Goal: Task Accomplishment & Management: Manage account settings

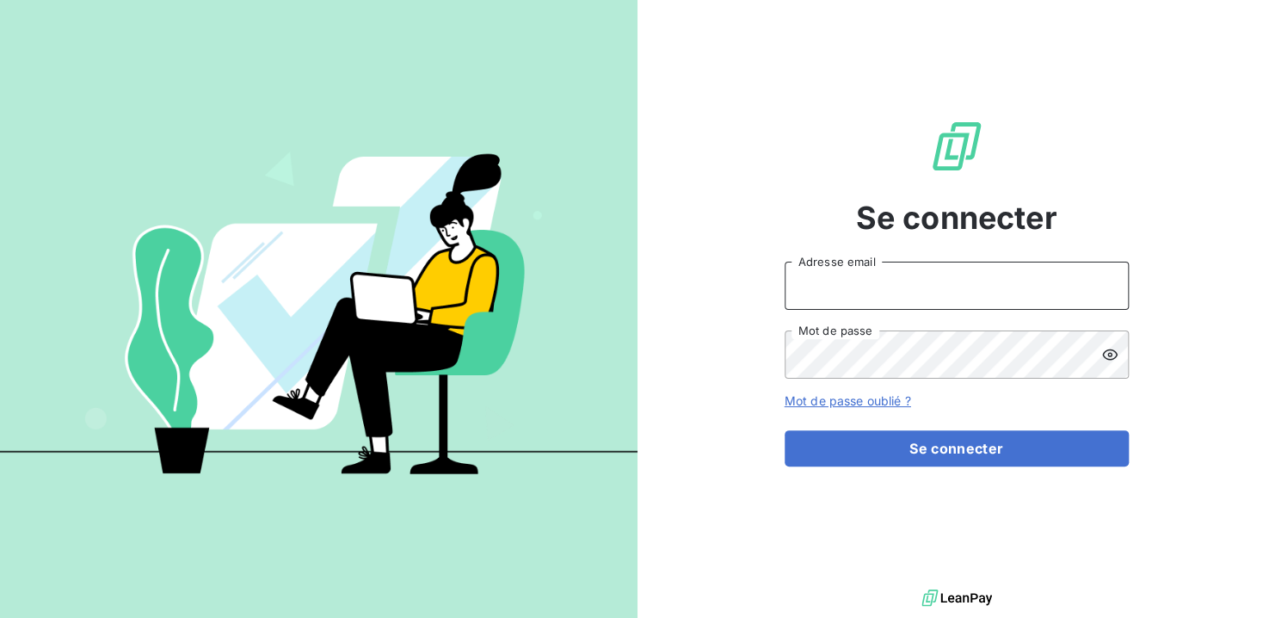
click at [853, 291] on input "Adresse email" at bounding box center [957, 286] width 344 height 48
type input "[EMAIL_ADDRESS][DOMAIN_NAME]"
click at [785, 430] on button "Se connecter" at bounding box center [957, 448] width 344 height 36
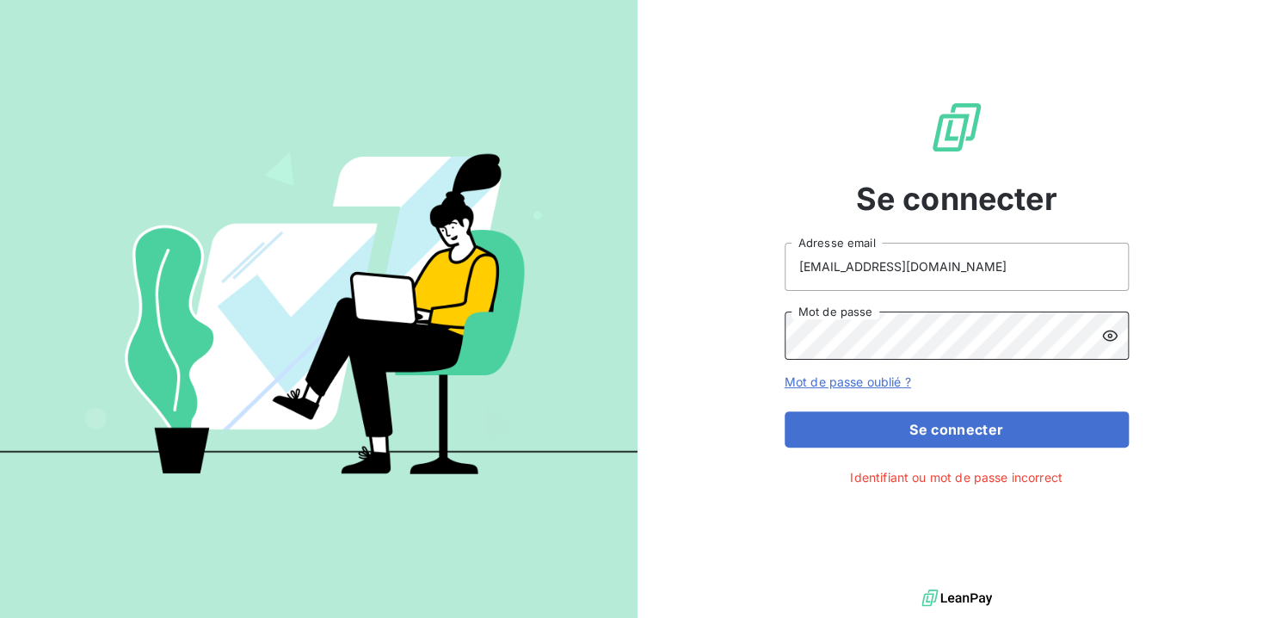
click at [785, 411] on button "Se connecter" at bounding box center [957, 429] width 344 height 36
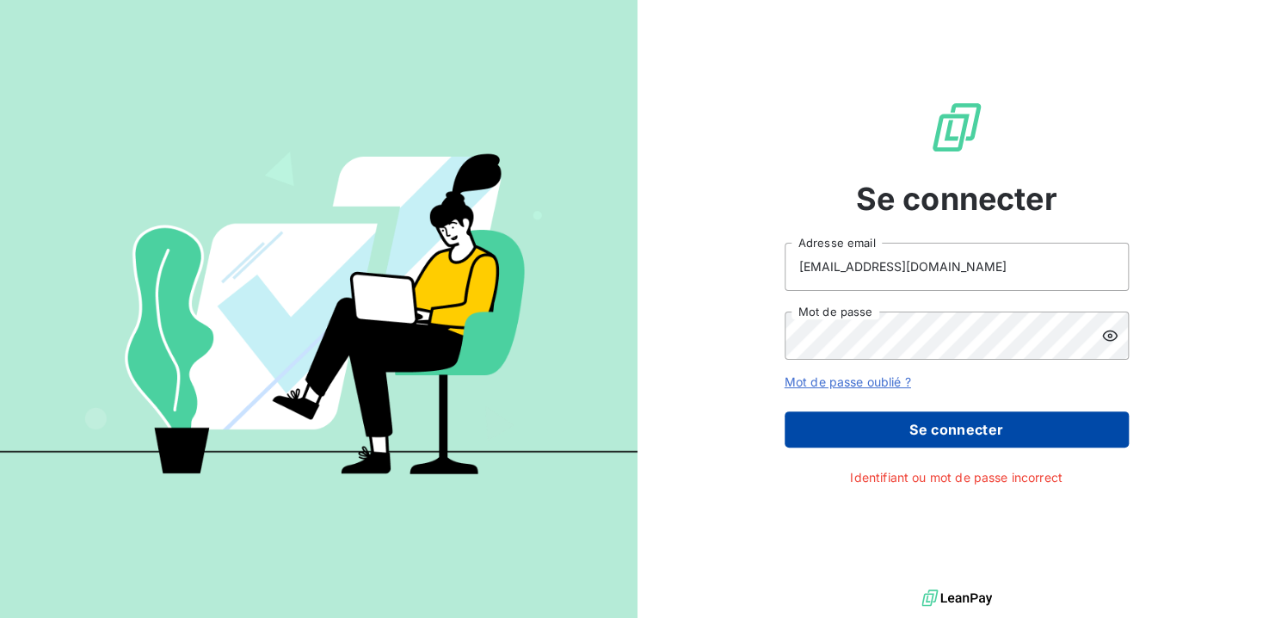
click at [936, 426] on button "Se connecter" at bounding box center [957, 429] width 344 height 36
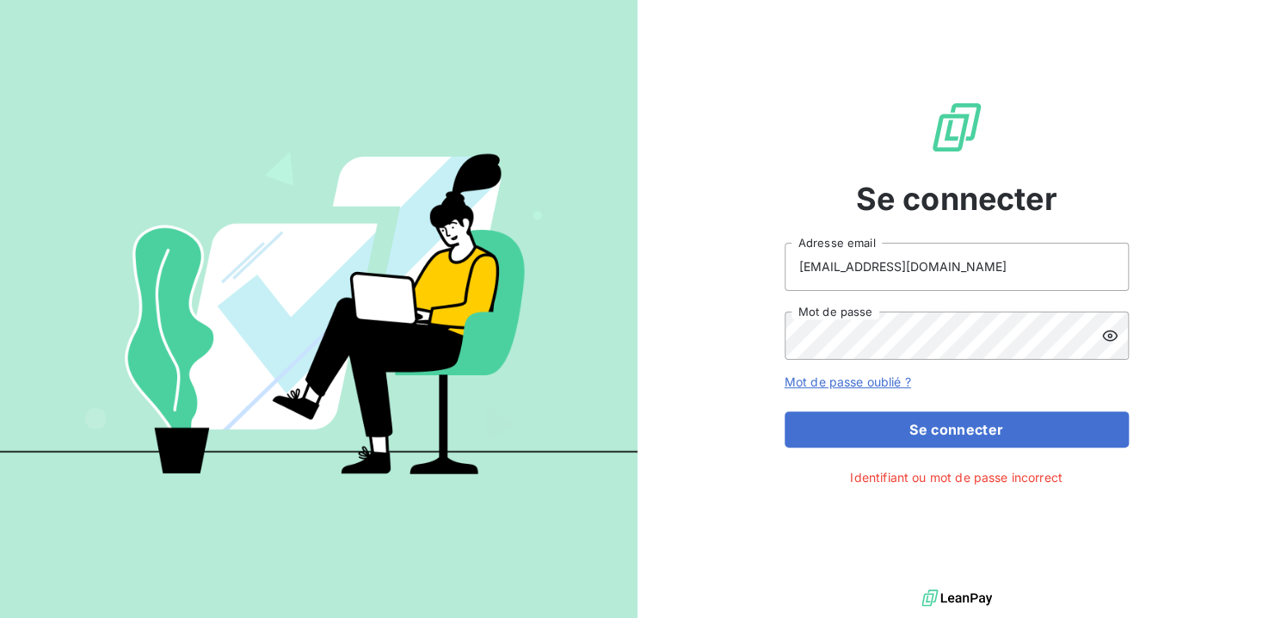
click at [1112, 335] on icon at bounding box center [1109, 335] width 17 height 17
click at [592, 316] on div "Se connecter [EMAIL_ADDRESS][DOMAIN_NAME] Adresse email Mot de passe Mot de pas…" at bounding box center [637, 309] width 1275 height 618
click at [785, 411] on button "Se connecter" at bounding box center [957, 429] width 344 height 36
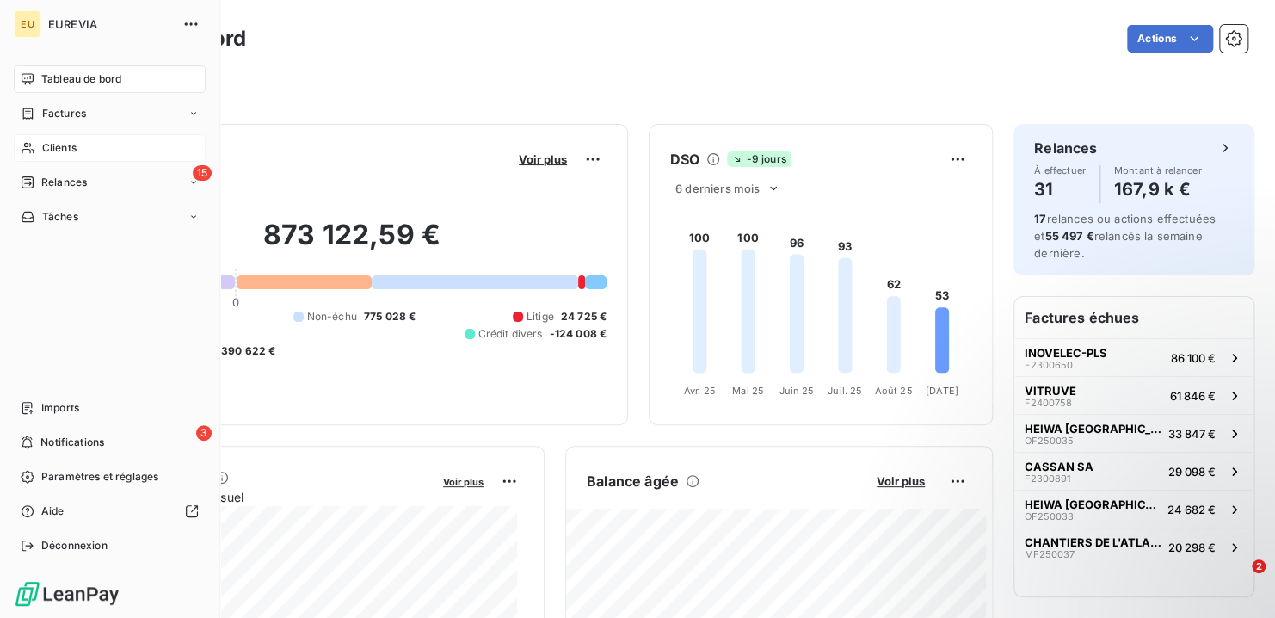
click at [68, 140] on span "Clients" at bounding box center [59, 147] width 34 height 15
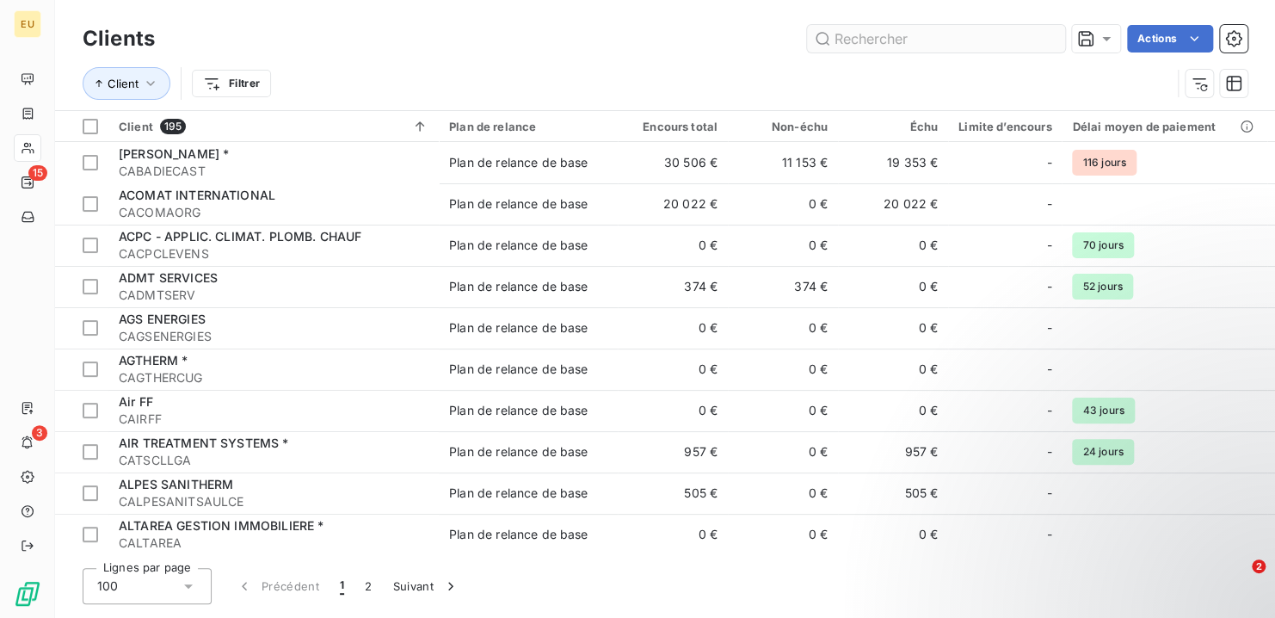
click at [892, 38] on input "text" at bounding box center [936, 39] width 258 height 28
type input "v"
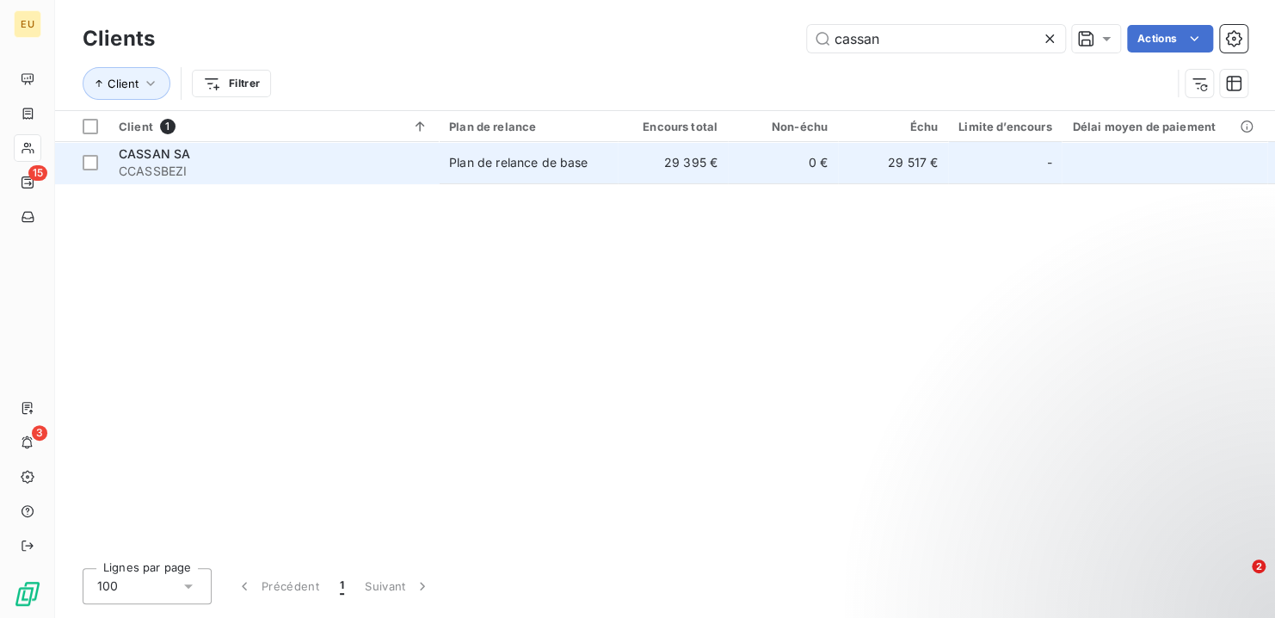
type input "cassan"
click at [470, 169] on div "Plan de relance de base" at bounding box center [518, 162] width 138 height 17
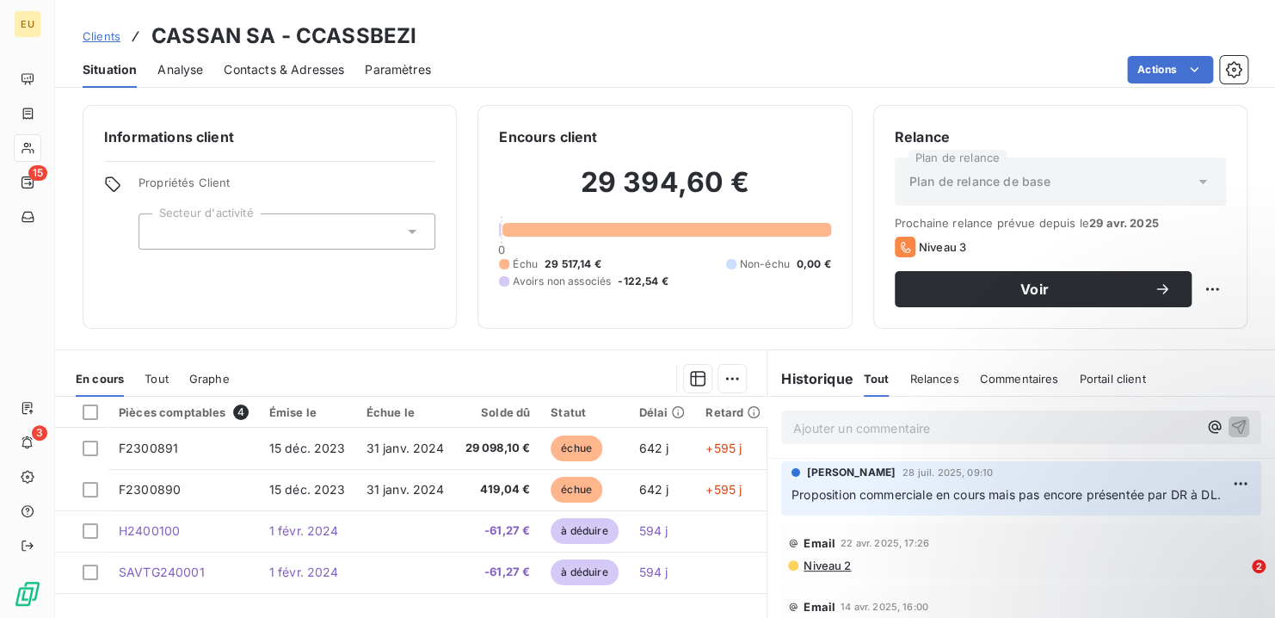
click at [397, 70] on span "Paramètres" at bounding box center [398, 69] width 66 height 17
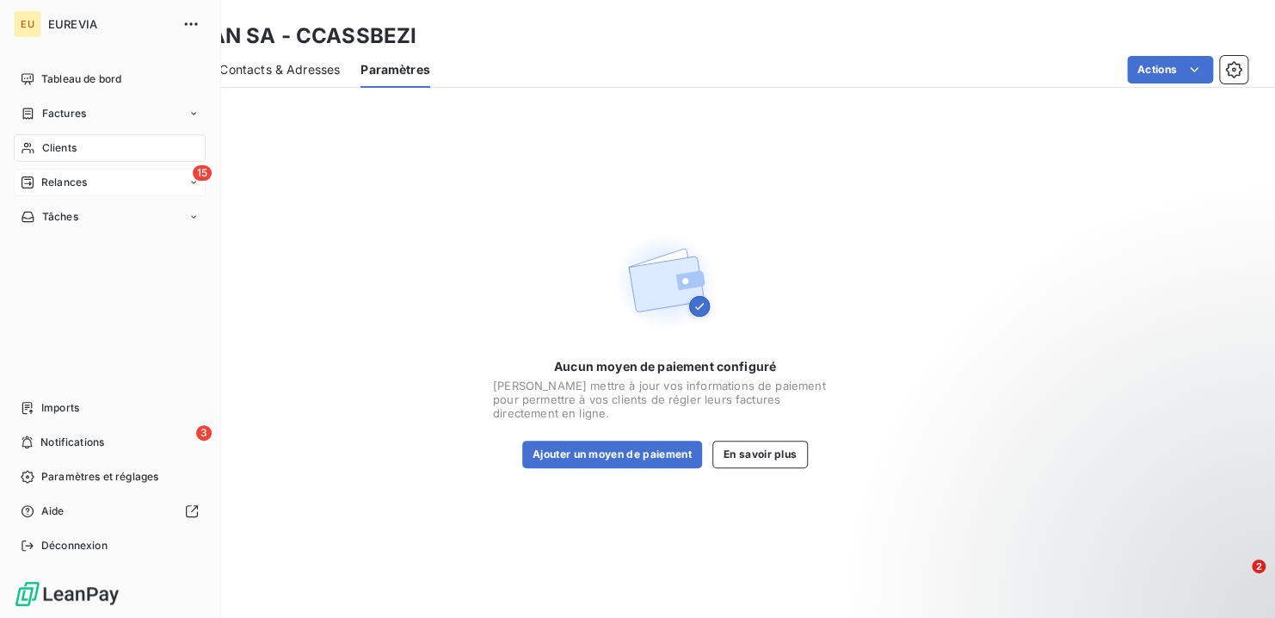
click at [49, 181] on span "Relances" at bounding box center [64, 182] width 46 height 15
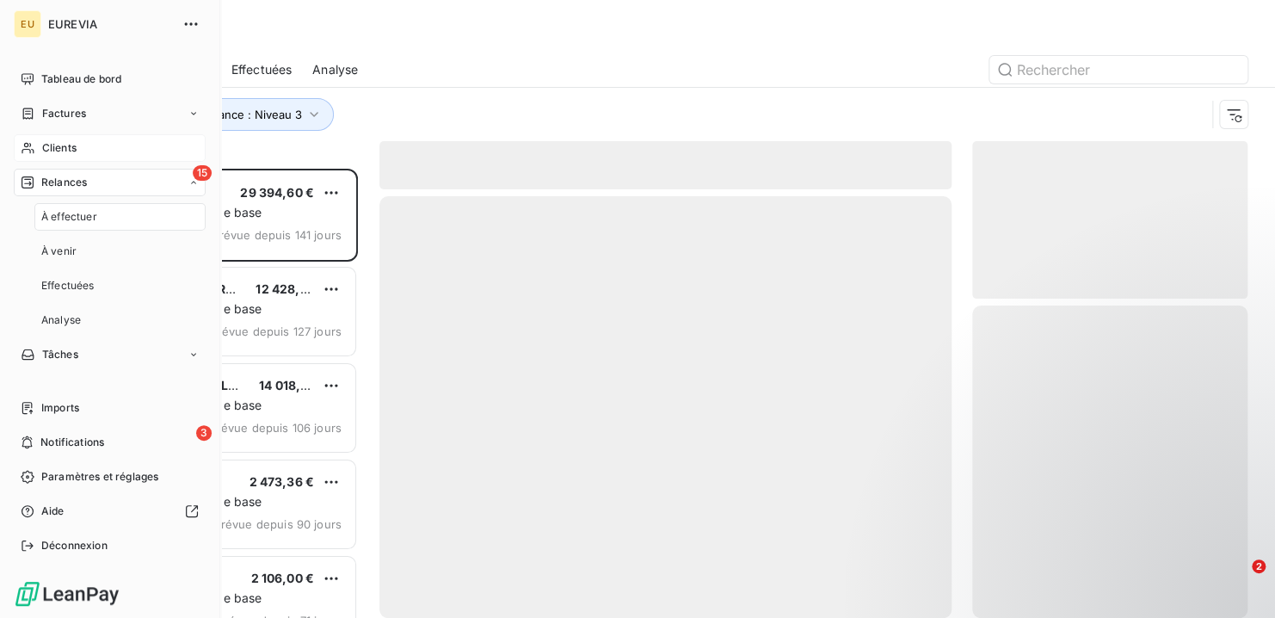
scroll to position [436, 262]
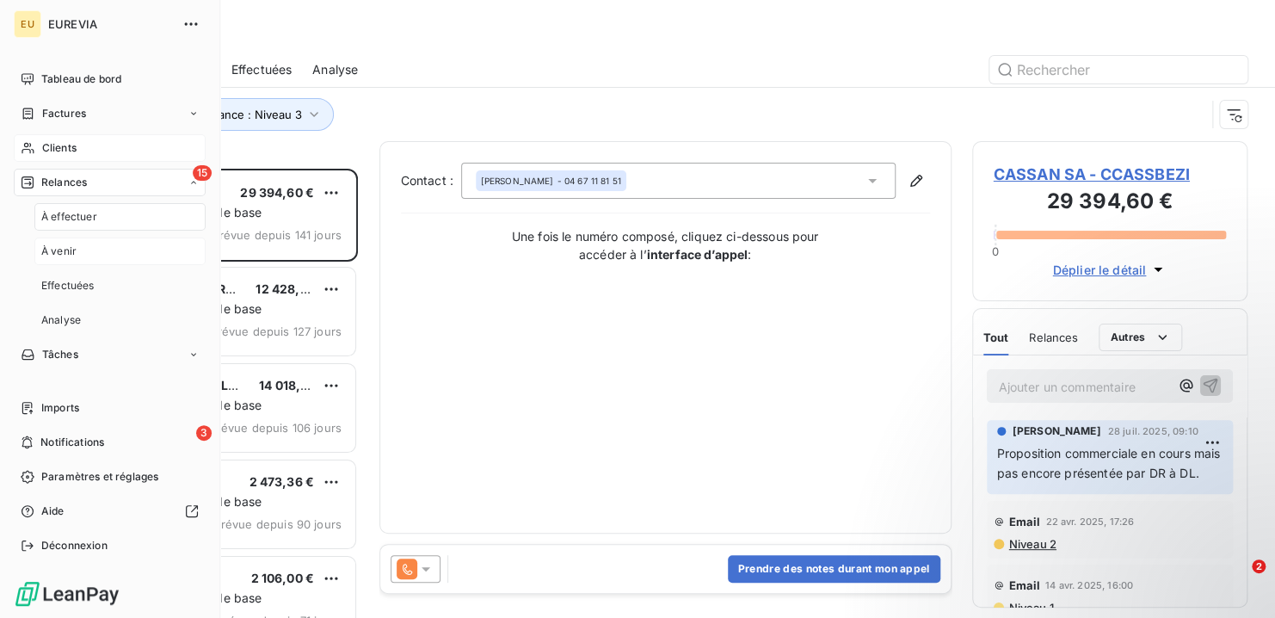
click at [59, 249] on span "À venir" at bounding box center [58, 250] width 35 height 15
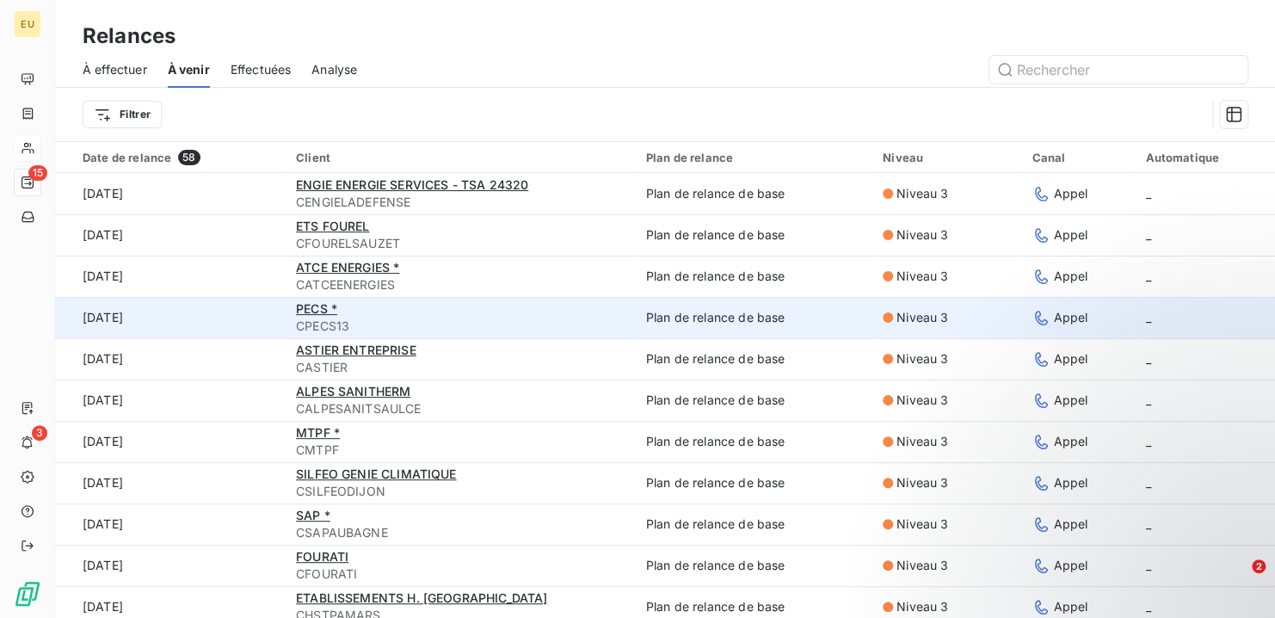
click at [368, 317] on span "CPECS13" at bounding box center [460, 325] width 329 height 17
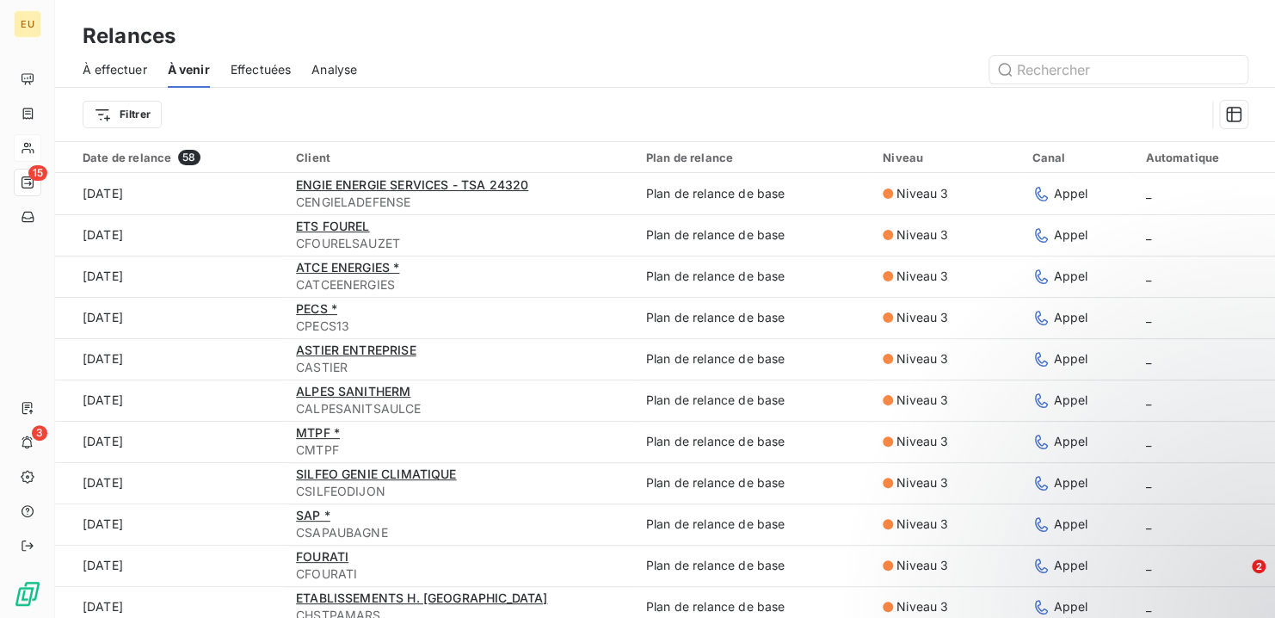
click at [268, 77] on div "Effectuées" at bounding box center [261, 70] width 61 height 36
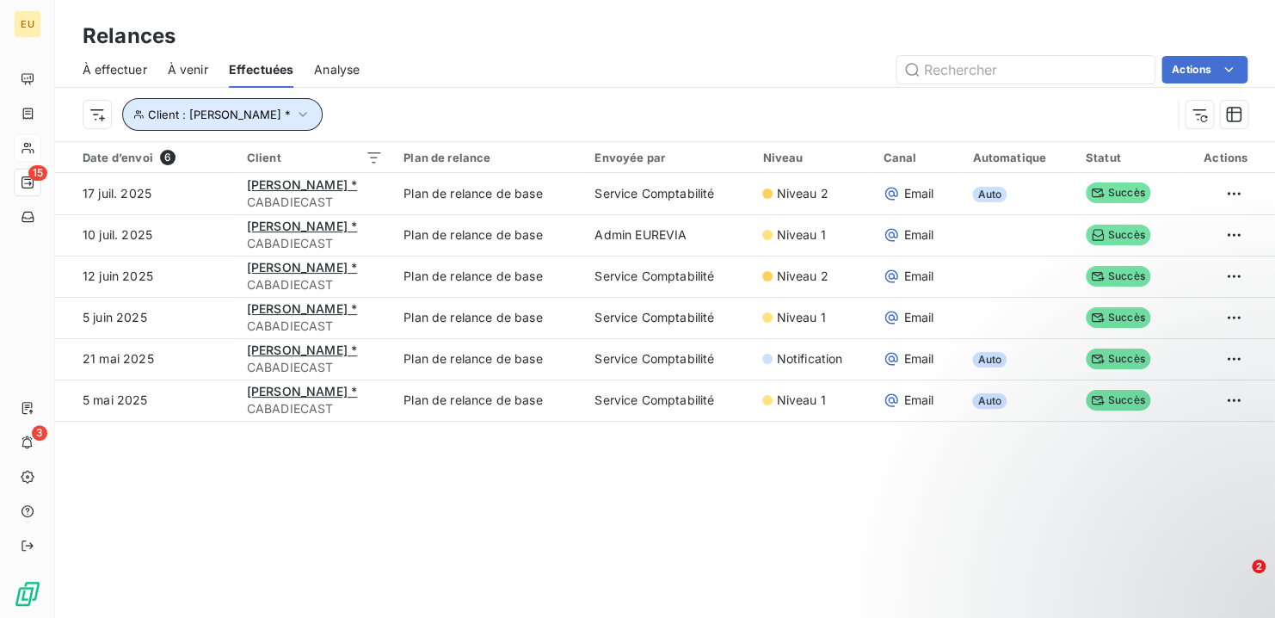
click at [311, 112] on icon "button" at bounding box center [302, 114] width 17 height 17
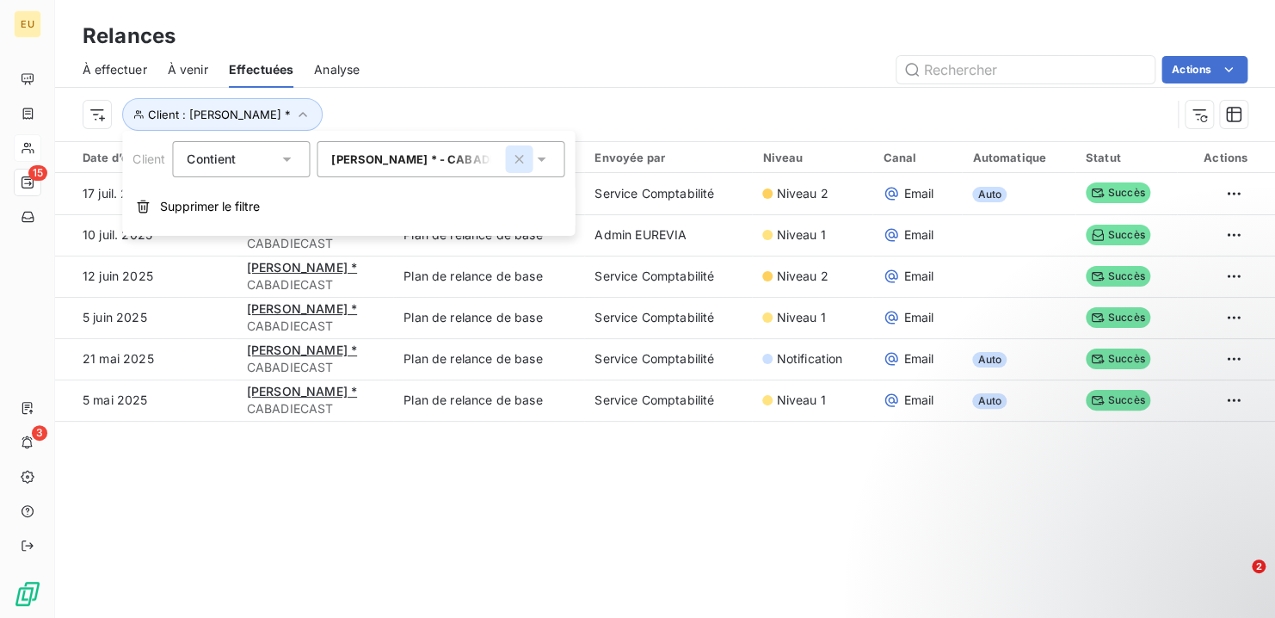
click at [522, 161] on icon "button" at bounding box center [518, 159] width 9 height 9
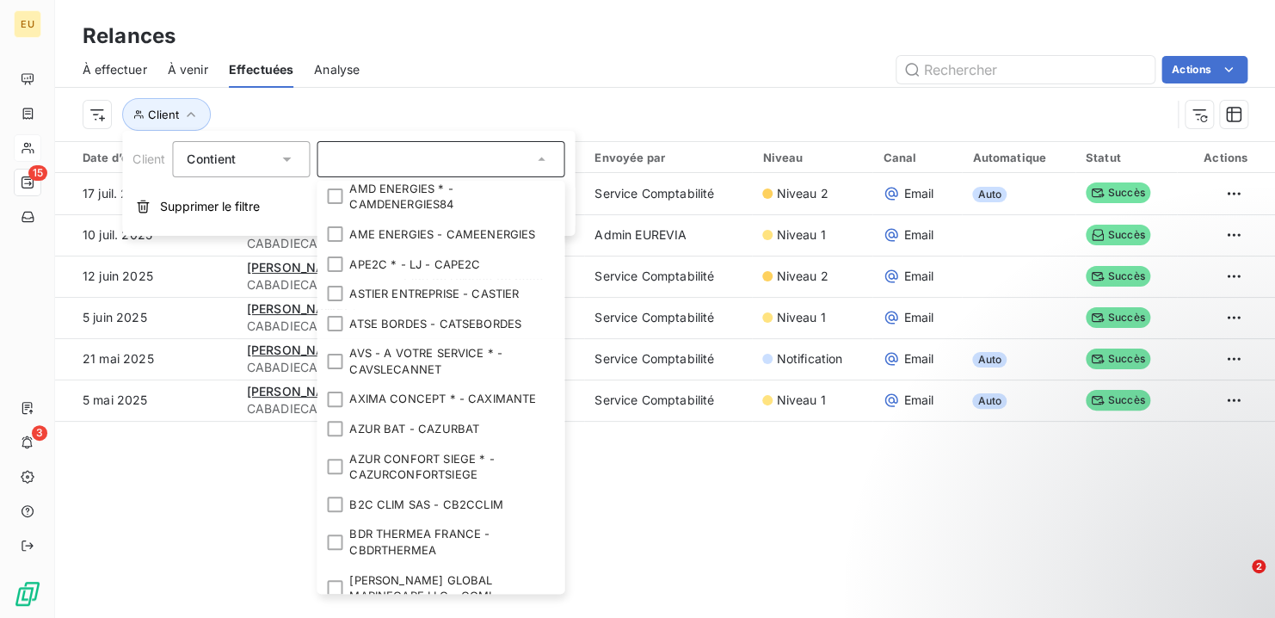
scroll to position [688, 0]
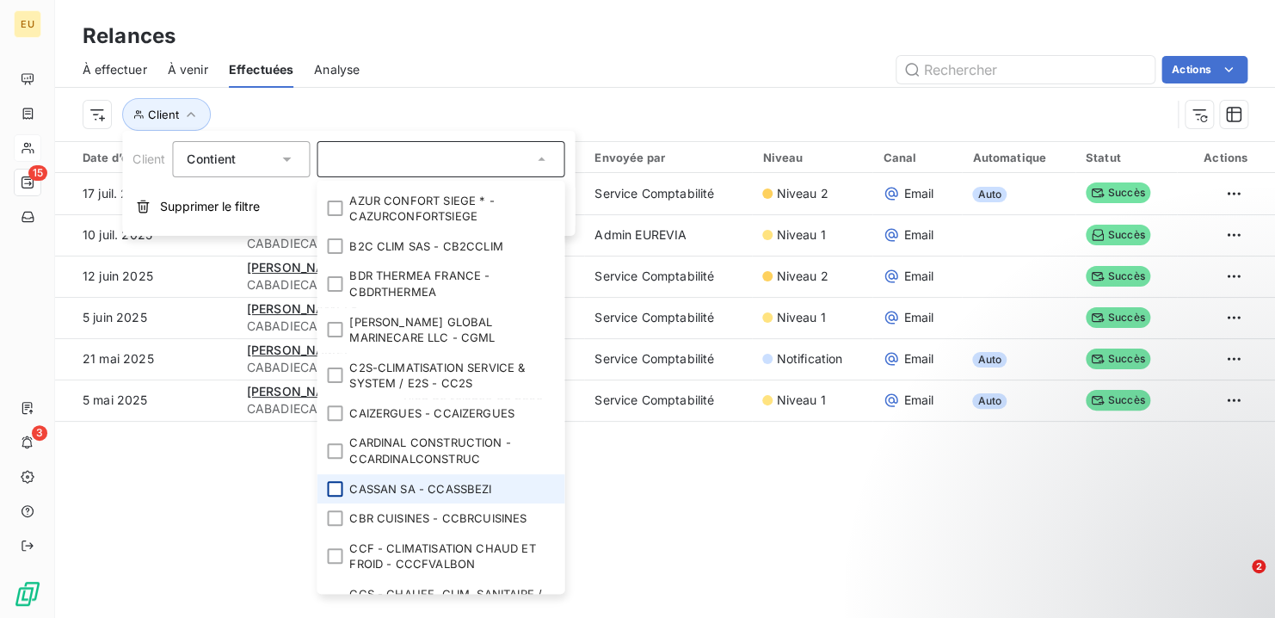
click at [336, 496] on div at bounding box center [334, 488] width 15 height 15
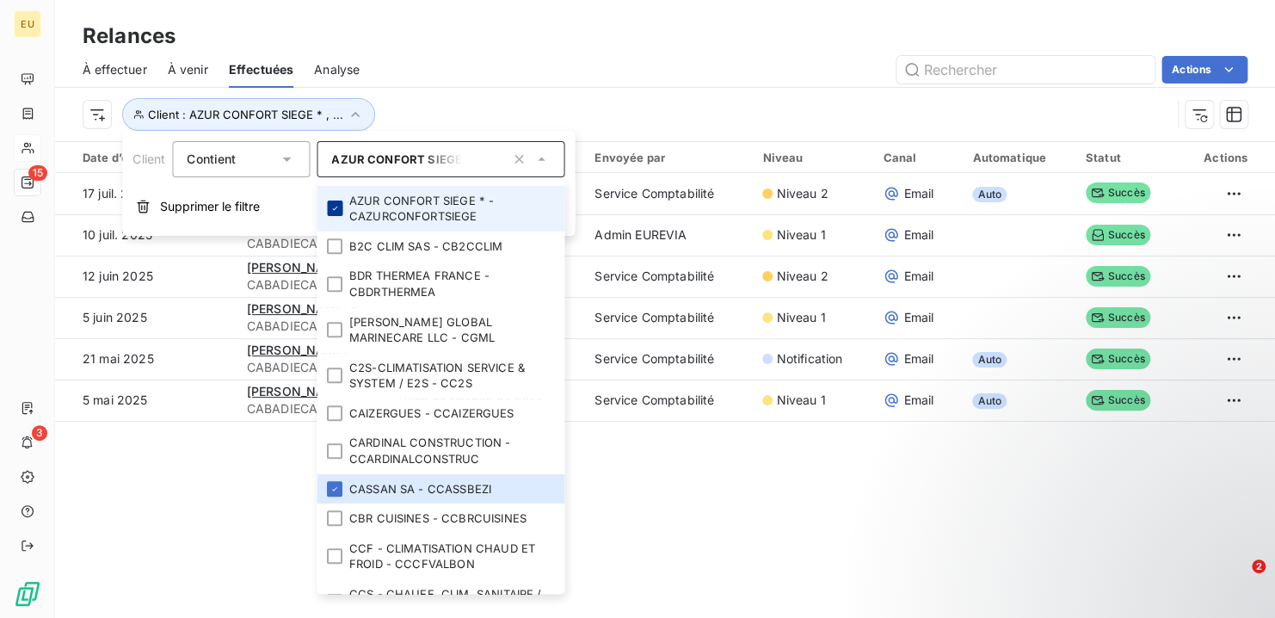
click at [328, 216] on div at bounding box center [334, 207] width 15 height 15
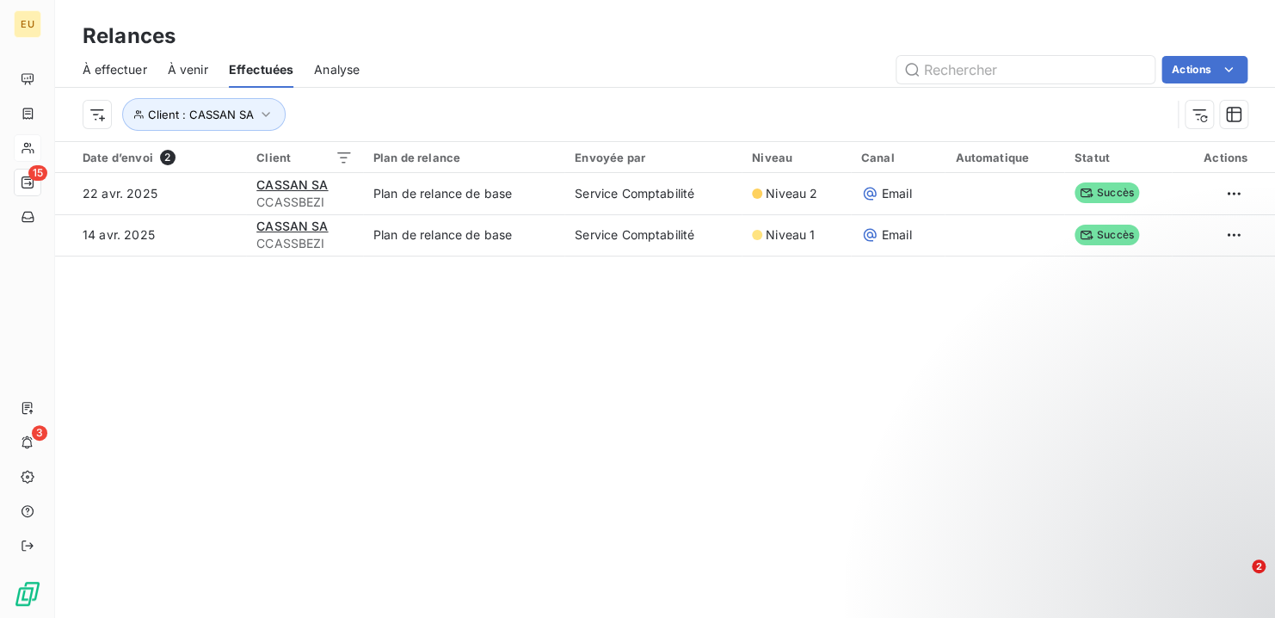
click at [646, 360] on div "Relances À effectuer À venir Effectuées Analyse Actions Client : CASSAN SA Date…" at bounding box center [665, 309] width 1220 height 618
click at [188, 73] on span "À venir" at bounding box center [188, 69] width 40 height 17
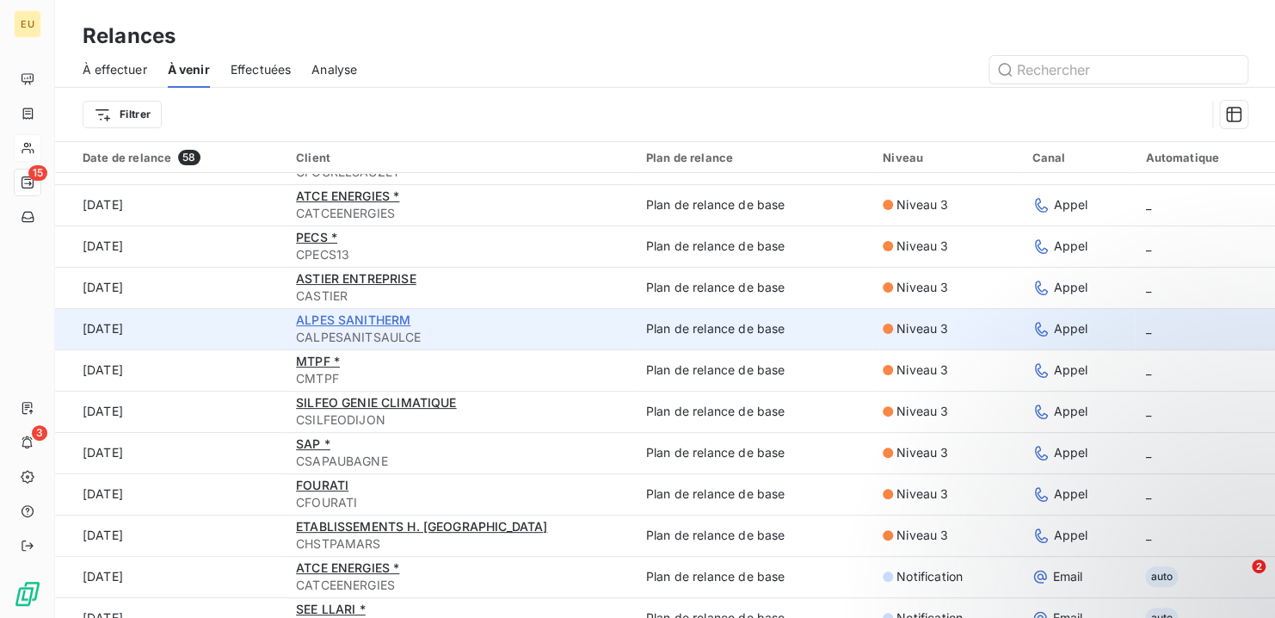
scroll to position [172, 0]
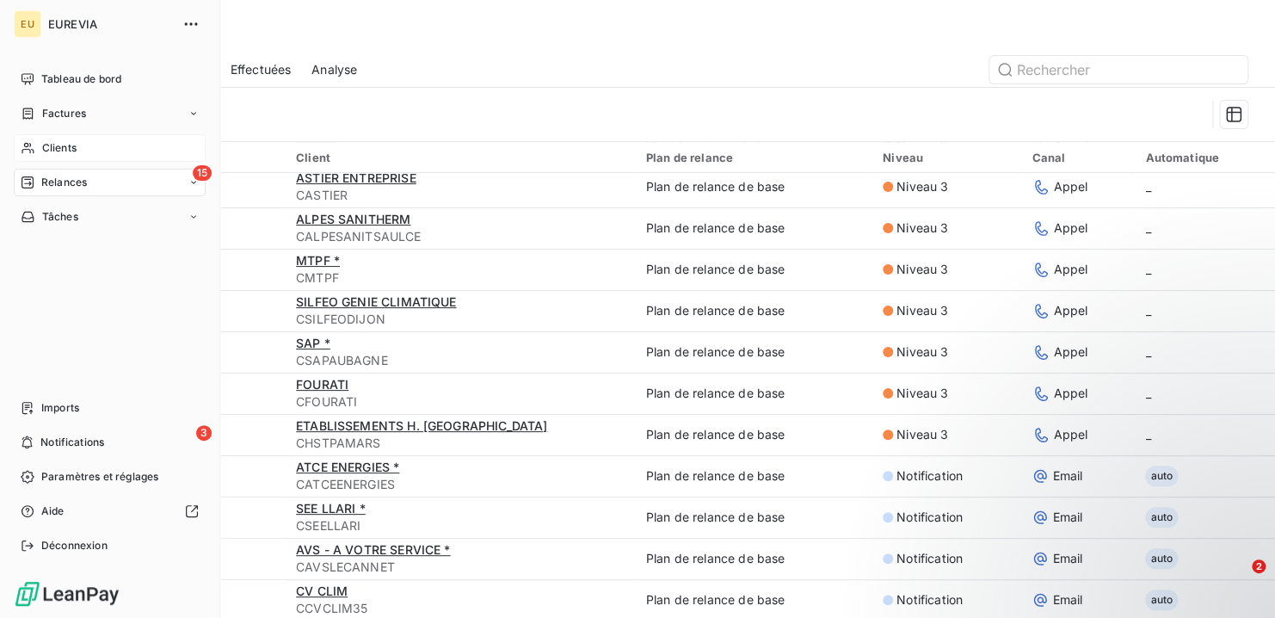
click at [74, 150] on span "Clients" at bounding box center [59, 147] width 34 height 15
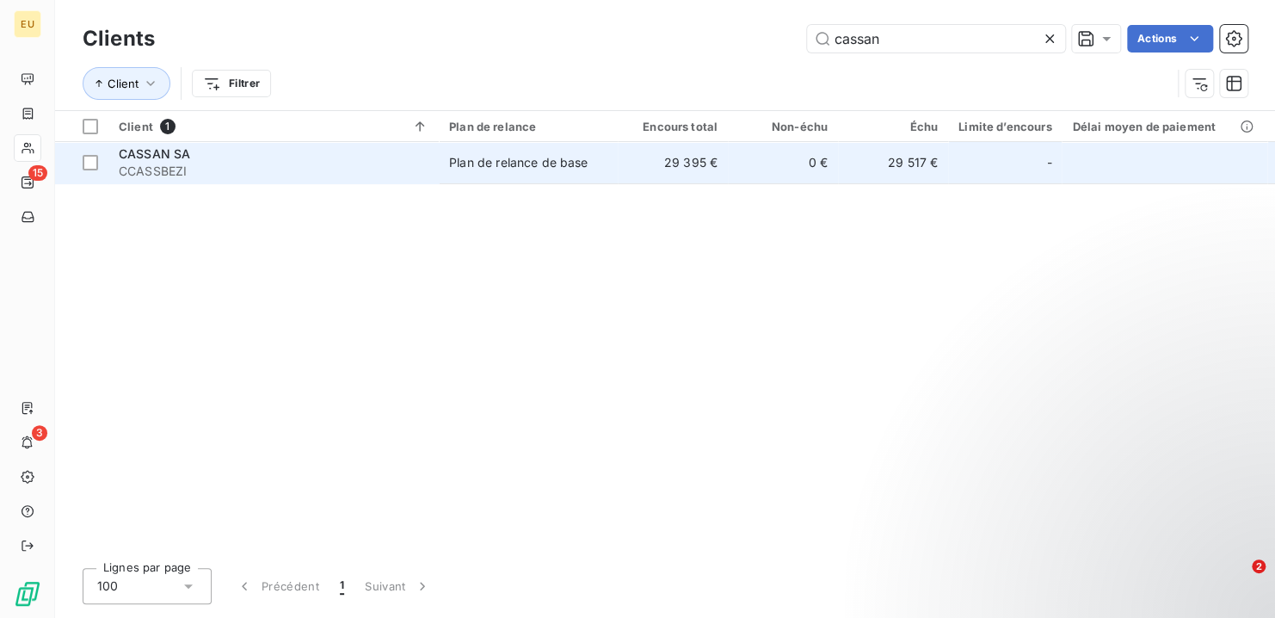
click at [206, 161] on div "CASSAN SA" at bounding box center [274, 153] width 310 height 17
